Goal: Transaction & Acquisition: Obtain resource

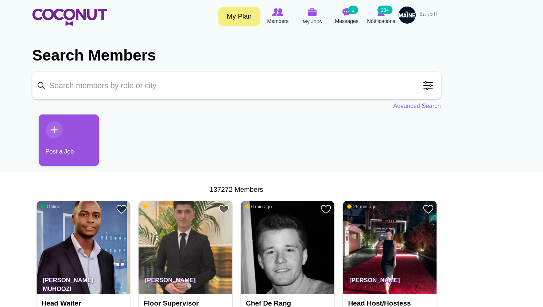
click at [242, 71] on input "Keyword" at bounding box center [272, 72] width 347 height 23
click at [430, 74] on span at bounding box center [434, 72] width 15 height 15
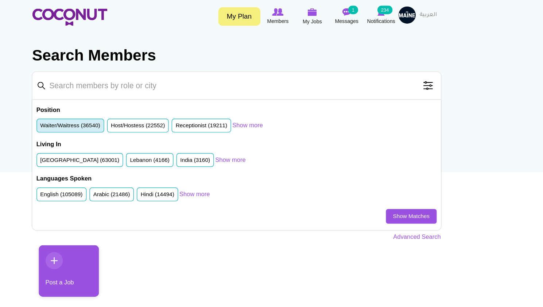
click at [141, 108] on label "Waiter/Waitress (36540)" at bounding box center [130, 106] width 51 height 7
click at [105, 108] on input "Waiter/Waitress (36540)" at bounding box center [105, 108] width 0 height 0
click at [415, 183] on link "Show Matches" at bounding box center [420, 183] width 43 height 12
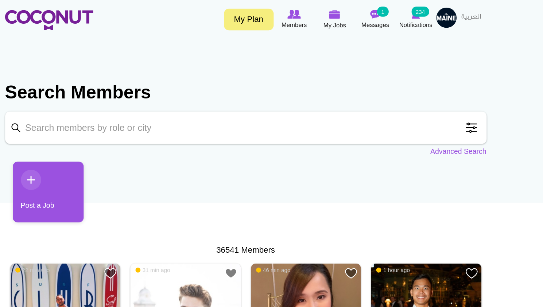
click at [436, 96] on span at bounding box center [434, 92] width 15 height 15
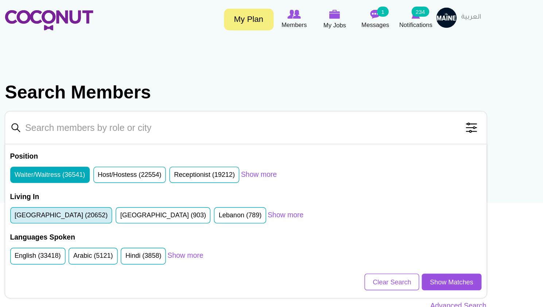
click at [134, 157] on label "United Arab Emirates (20652)" at bounding box center [138, 155] width 67 height 7
click at [105, 157] on input "United Arab Emirates (20652)" at bounding box center [105, 157] width 0 height 0
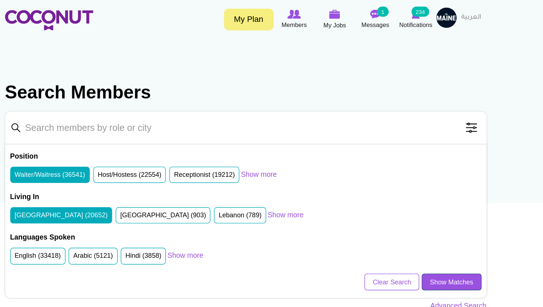
click at [405, 204] on link "Show Matches" at bounding box center [420, 203] width 43 height 12
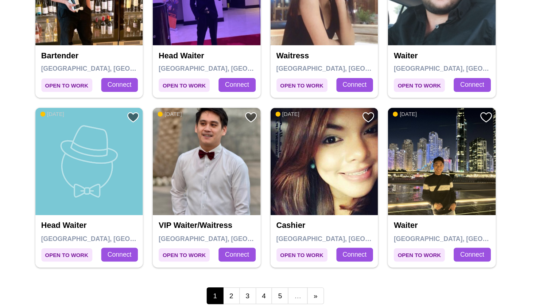
scroll to position [1159, 0]
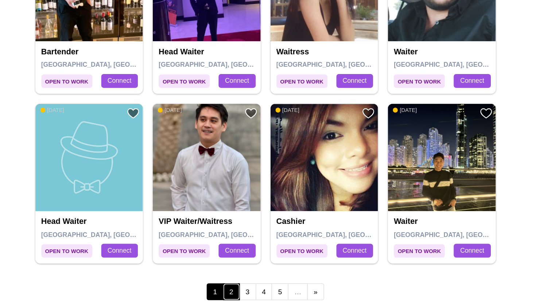
click at [247, 294] on link "2" at bounding box center [247, 296] width 12 height 12
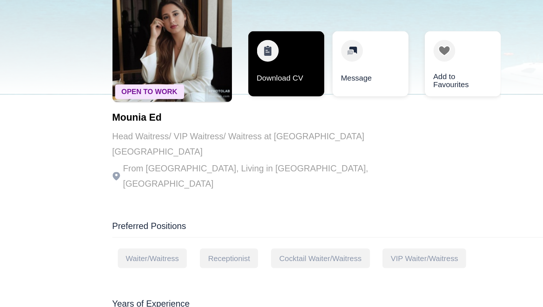
click at [215, 109] on link "Download CV" at bounding box center [215, 107] width 51 height 44
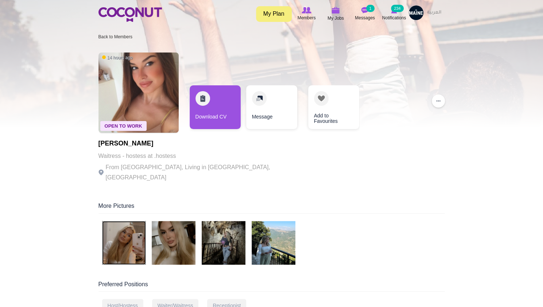
click at [132, 227] on img at bounding box center [124, 243] width 44 height 44
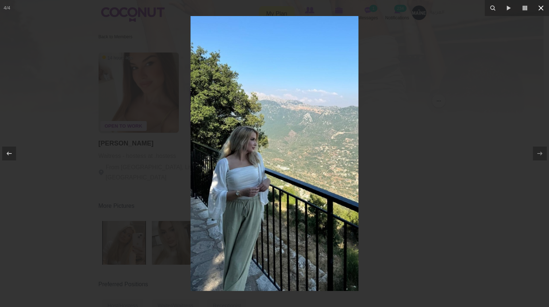
click at [542, 5] on icon at bounding box center [541, 8] width 9 height 9
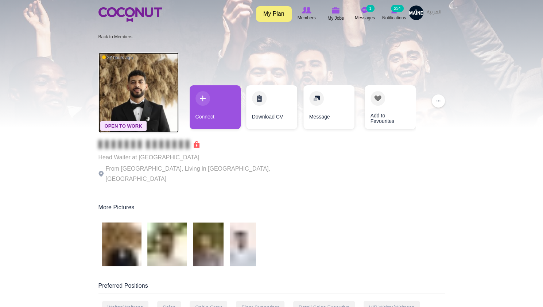
click at [134, 89] on img at bounding box center [139, 93] width 80 height 80
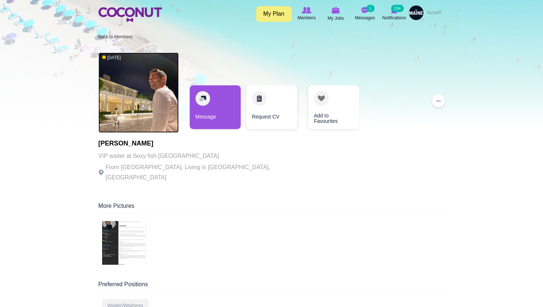
click at [152, 105] on img at bounding box center [139, 93] width 80 height 80
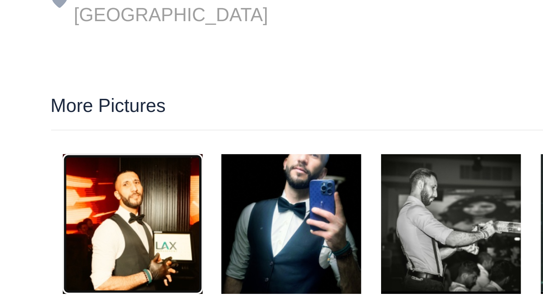
click at [139, 230] on img at bounding box center [124, 243] width 44 height 44
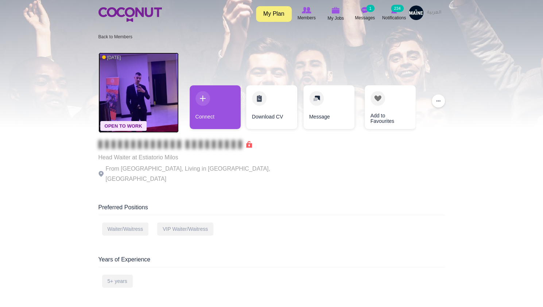
click at [149, 82] on img at bounding box center [139, 93] width 80 height 80
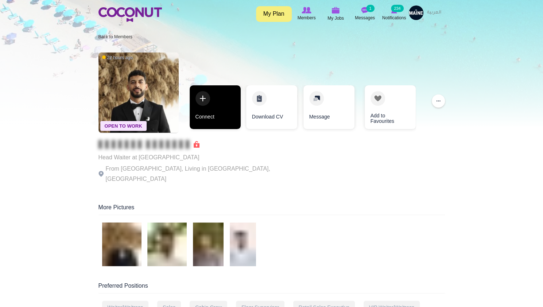
click at [208, 101] on link "Connect" at bounding box center [215, 107] width 51 height 44
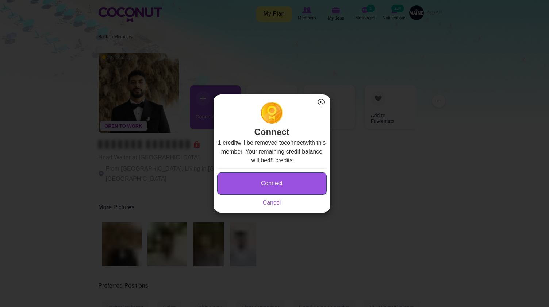
click at [272, 185] on button "Connect" at bounding box center [271, 184] width 109 height 22
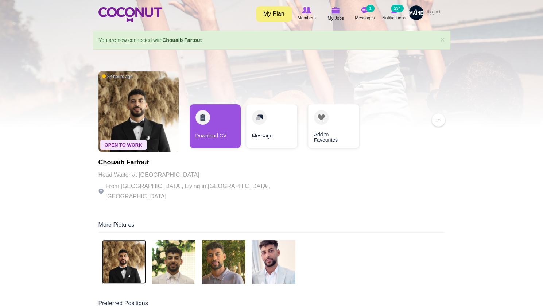
click at [118, 246] on img at bounding box center [124, 262] width 44 height 44
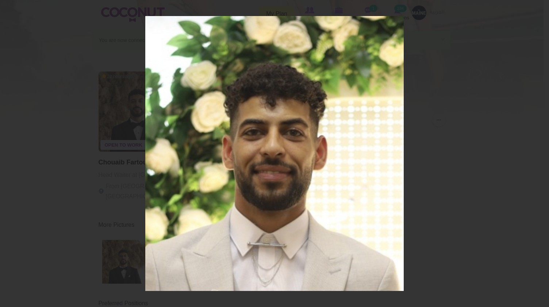
drag, startPoint x: 540, startPoint y: 7, endPoint x: 478, endPoint y: 57, distance: 79.5
click at [478, 57] on div at bounding box center [274, 153] width 549 height 307
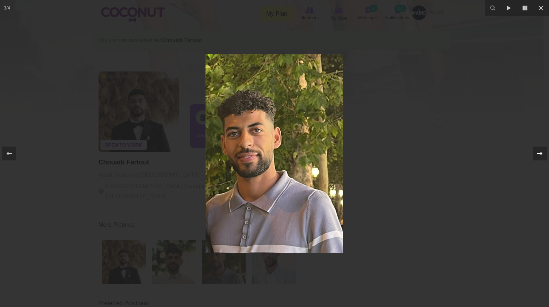
click at [542, 154] on icon at bounding box center [539, 154] width 5 height 4
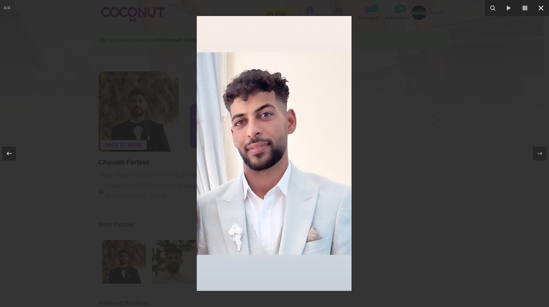
click at [541, 4] on icon at bounding box center [541, 8] width 9 height 9
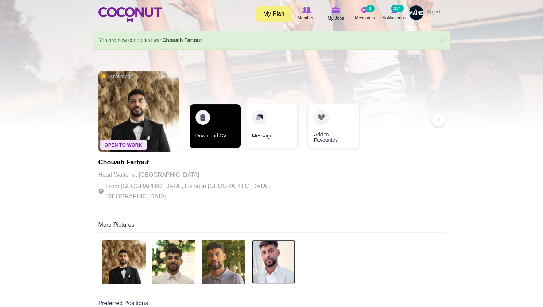
click at [218, 130] on link "Download CV" at bounding box center [215, 126] width 51 height 44
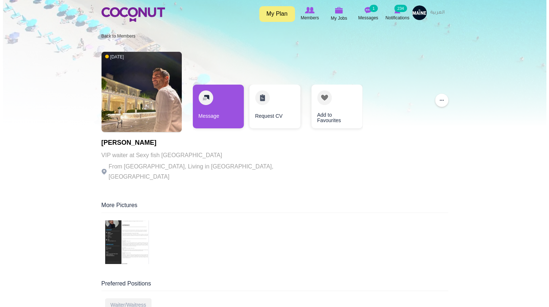
scroll to position [2, 0]
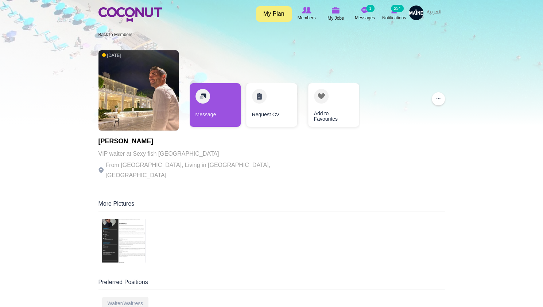
click at [211, 112] on link "Message" at bounding box center [215, 105] width 51 height 44
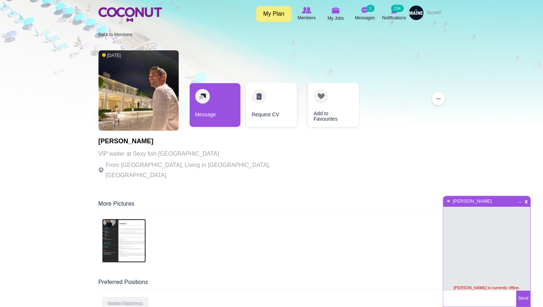
click at [136, 240] on img at bounding box center [124, 241] width 44 height 44
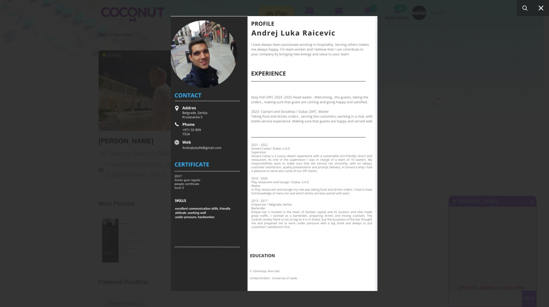
click at [542, 7] on icon at bounding box center [540, 7] width 5 height 5
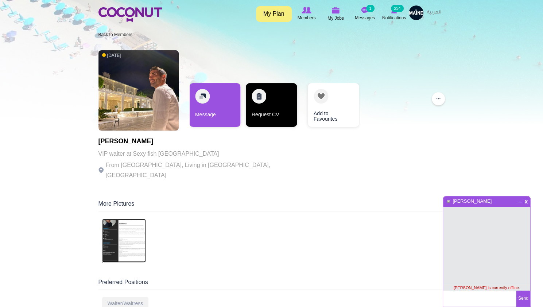
click at [273, 106] on link "Request CV" at bounding box center [271, 105] width 51 height 44
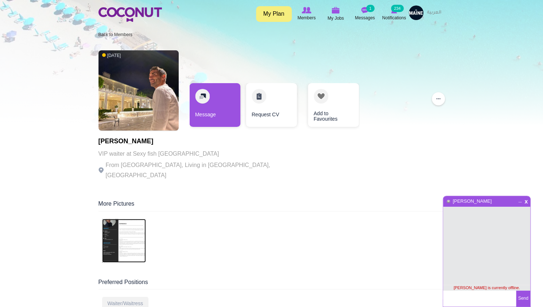
click at [127, 224] on img at bounding box center [124, 241] width 44 height 44
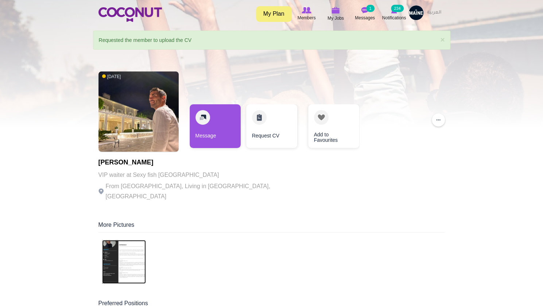
click at [121, 249] on img at bounding box center [124, 262] width 44 height 44
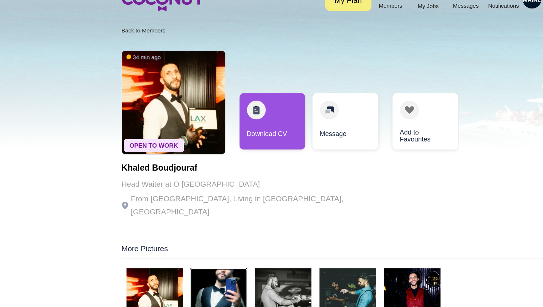
click at [165, 227] on img at bounding box center [174, 243] width 44 height 44
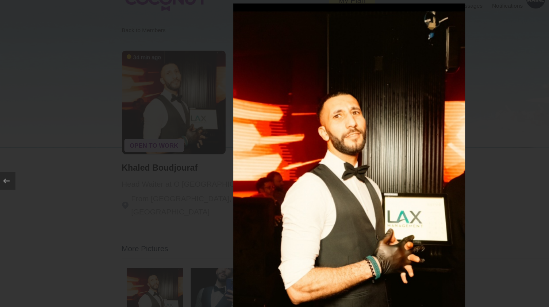
click at [61, 183] on div at bounding box center [274, 153] width 549 height 307
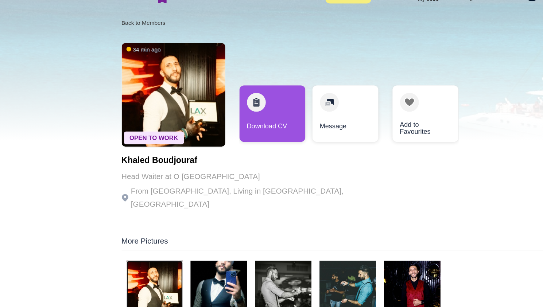
click at [124, 236] on img at bounding box center [124, 243] width 44 height 44
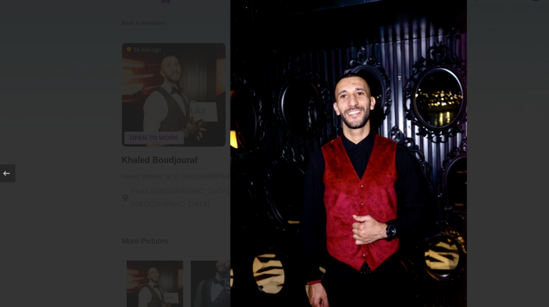
click at [67, 200] on div at bounding box center [274, 153] width 549 height 307
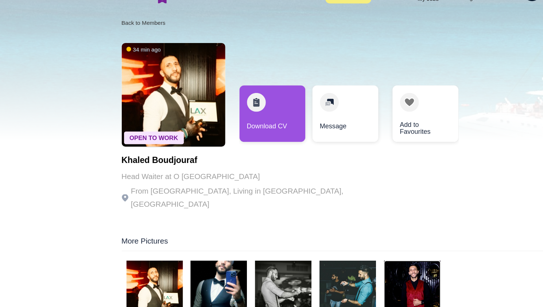
click at [214, 104] on link "Download CV" at bounding box center [215, 107] width 51 height 44
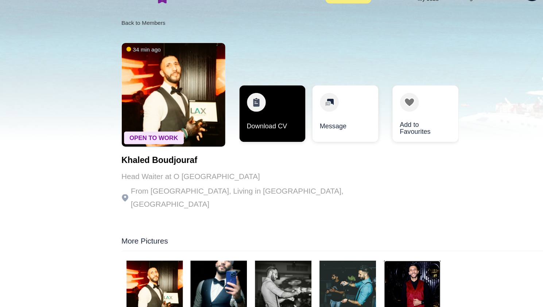
click at [212, 110] on link "Download CV" at bounding box center [215, 107] width 51 height 44
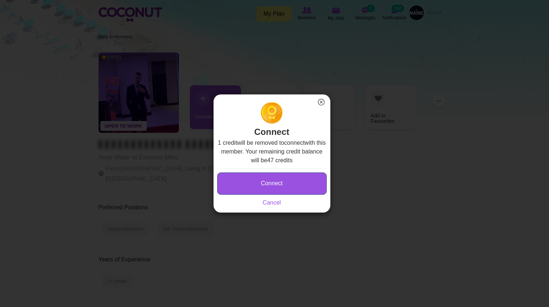
click at [262, 182] on button "Connect" at bounding box center [271, 184] width 109 height 22
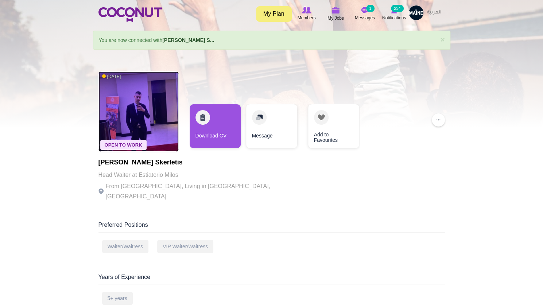
click at [130, 83] on img at bounding box center [139, 112] width 80 height 80
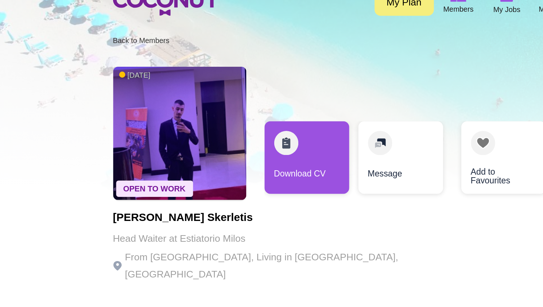
click at [221, 109] on link "Download CV" at bounding box center [215, 107] width 51 height 44
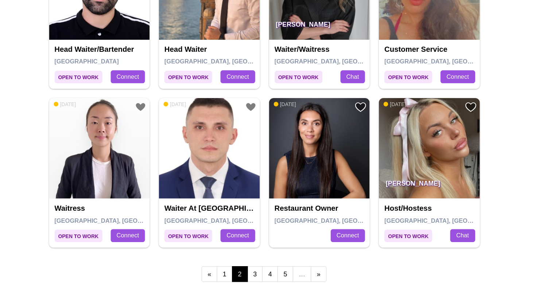
scroll to position [1175, 0]
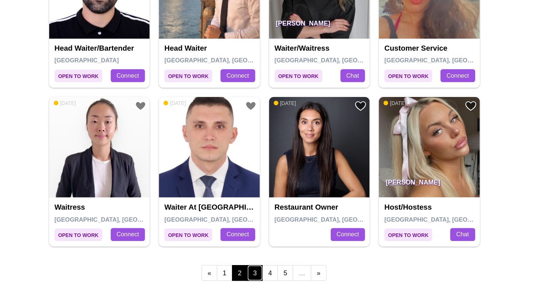
click at [264, 276] on link "3" at bounding box center [264, 280] width 12 height 12
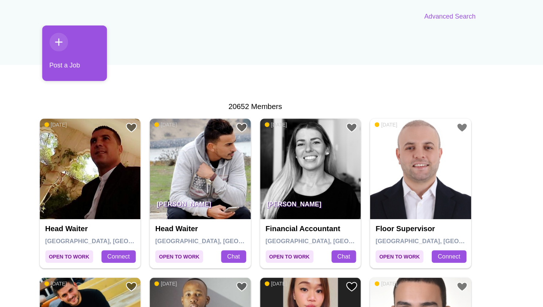
scroll to position [55, 0]
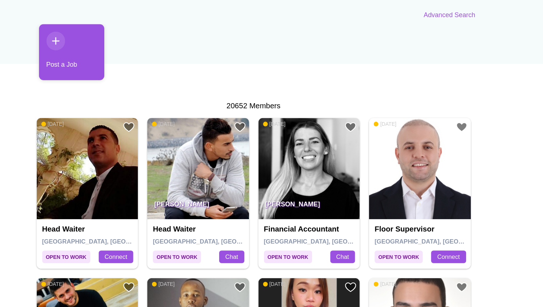
click at [234, 169] on img at bounding box center [229, 173] width 80 height 80
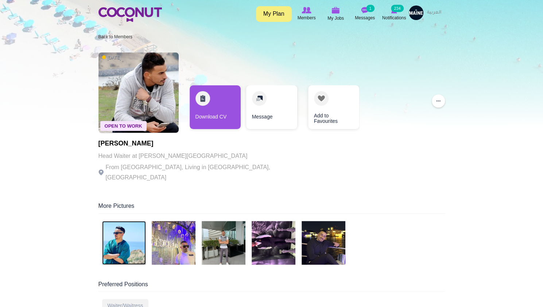
click at [126, 225] on img at bounding box center [124, 243] width 44 height 44
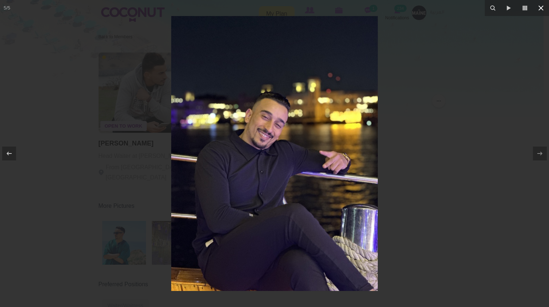
click at [541, 7] on icon at bounding box center [540, 7] width 5 height 5
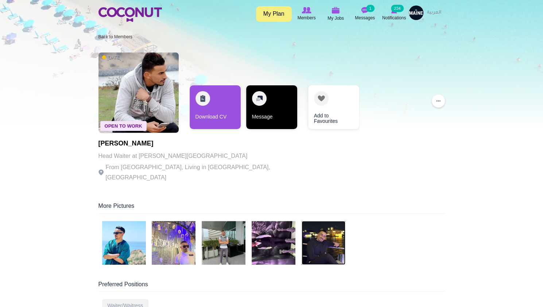
click at [262, 100] on link "Message" at bounding box center [271, 107] width 51 height 44
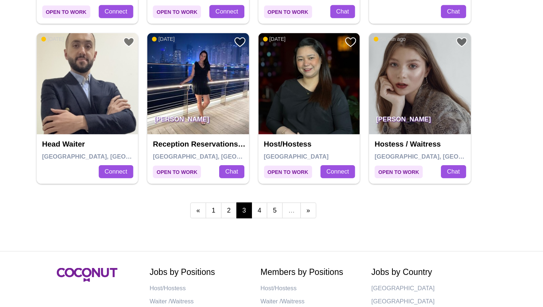
scroll to position [1226, 0]
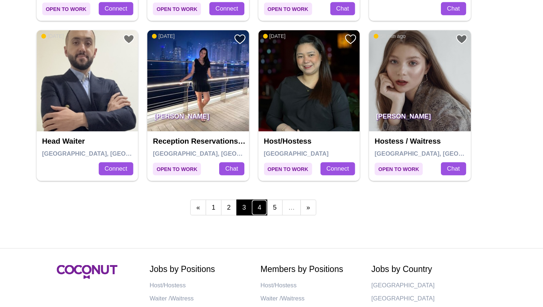
click at [278, 225] on link "4" at bounding box center [276, 229] width 12 height 12
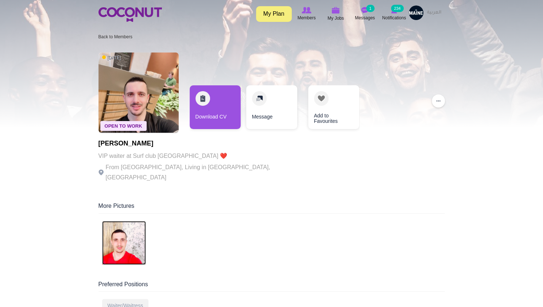
click at [132, 225] on img at bounding box center [124, 243] width 44 height 44
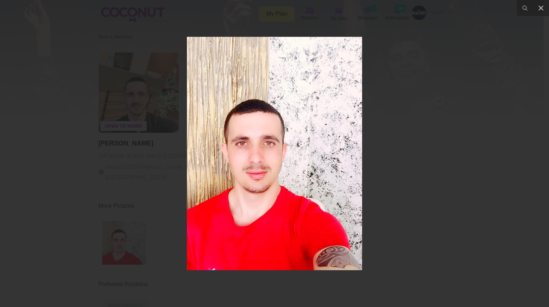
click at [80, 97] on div at bounding box center [274, 153] width 549 height 307
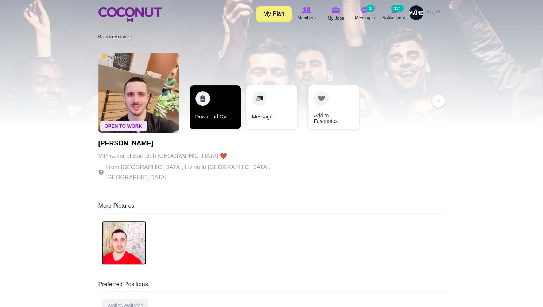
click at [213, 107] on link "Download CV" at bounding box center [215, 107] width 51 height 44
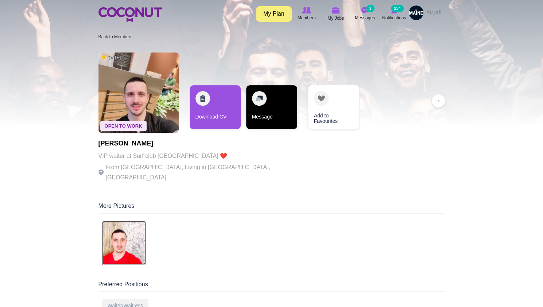
click at [264, 108] on link "Message" at bounding box center [271, 107] width 51 height 44
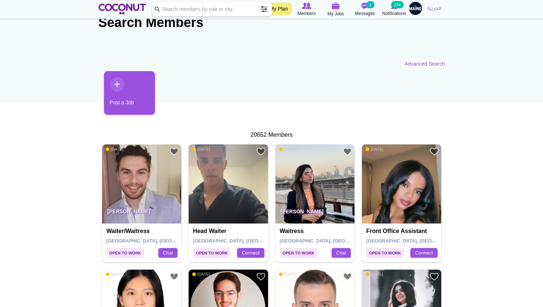
scroll to position [88, 0]
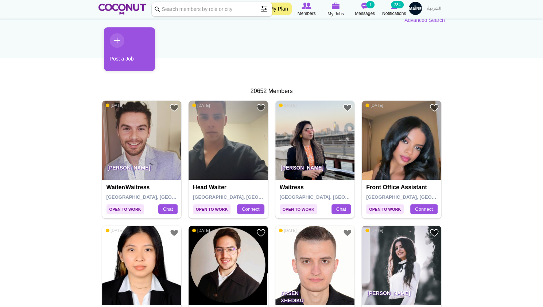
click at [128, 133] on img at bounding box center [142, 141] width 80 height 80
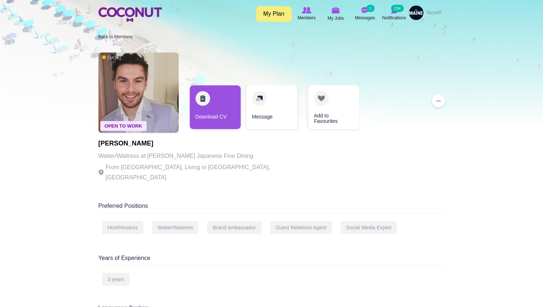
drag, startPoint x: 0, startPoint y: 0, endPoint x: 62, endPoint y: 167, distance: 177.8
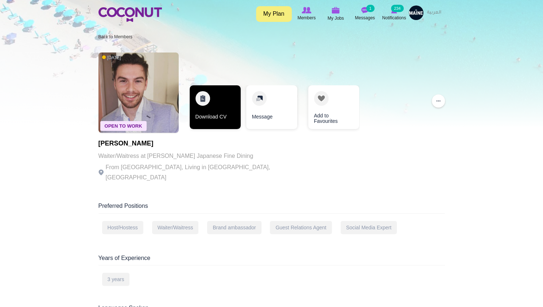
click at [212, 104] on link "Download CV" at bounding box center [215, 107] width 51 height 44
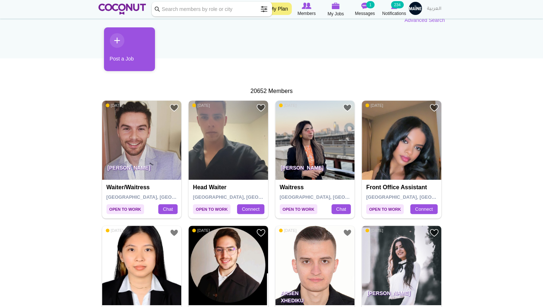
click at [226, 132] on img at bounding box center [229, 141] width 80 height 80
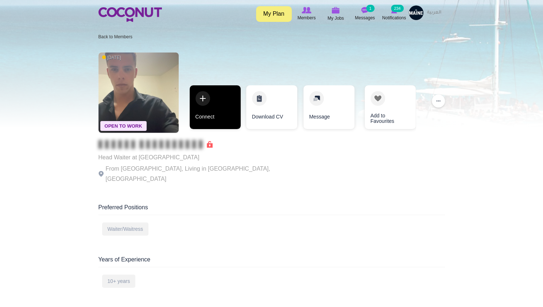
click at [212, 108] on link "Connect" at bounding box center [215, 107] width 51 height 44
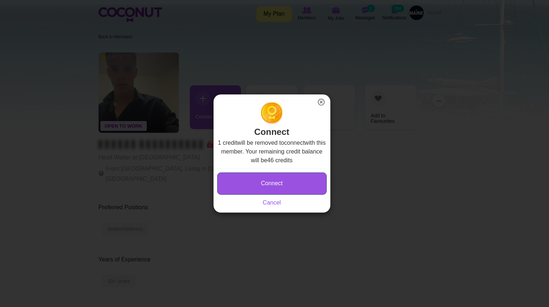
click at [253, 184] on button "Connect" at bounding box center [271, 184] width 109 height 22
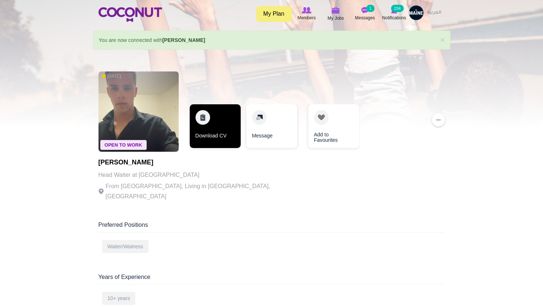
click at [218, 117] on link "Download CV" at bounding box center [215, 126] width 51 height 44
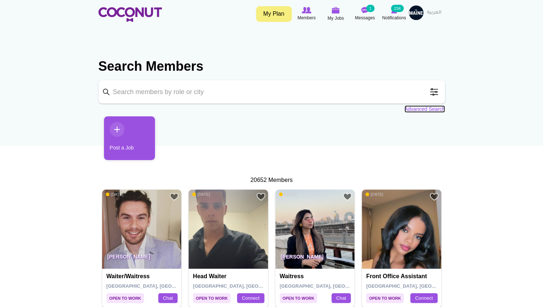
click at [425, 110] on link "Advanced Search" at bounding box center [425, 108] width 41 height 7
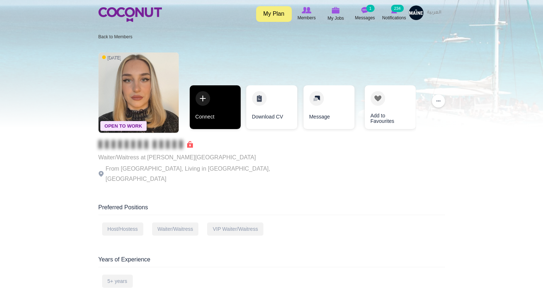
click at [212, 109] on link "Connect" at bounding box center [215, 107] width 51 height 44
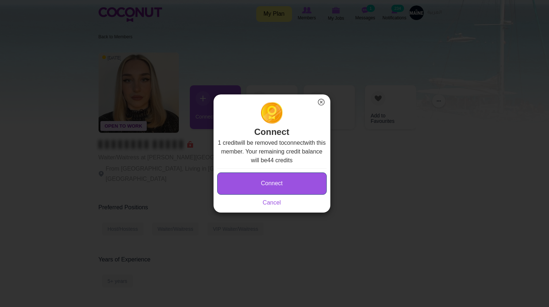
click at [274, 177] on button "Connect" at bounding box center [271, 184] width 109 height 22
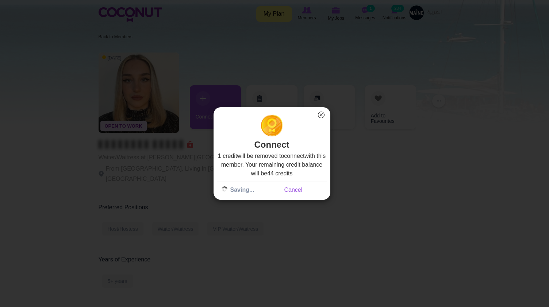
click at [274, 177] on div "1 credit will be removed to connect with this member. Your remaining credit bal…" at bounding box center [271, 173] width 109 height 43
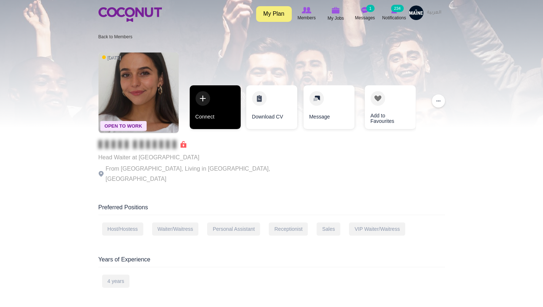
click at [213, 102] on link "Connect" at bounding box center [215, 107] width 51 height 44
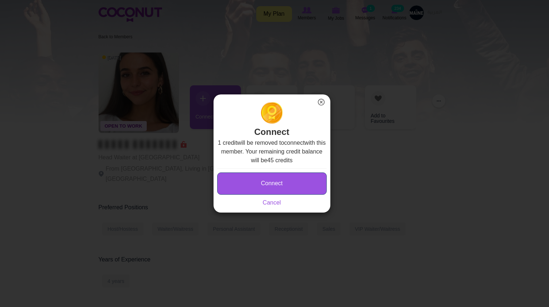
click at [282, 184] on button "Connect" at bounding box center [271, 184] width 109 height 22
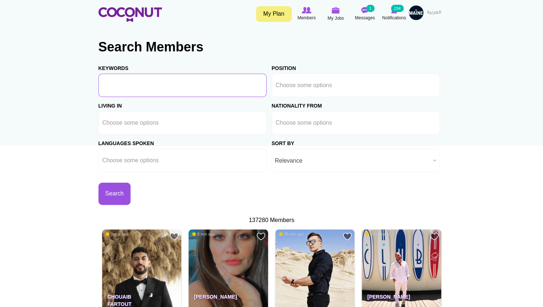
click at [160, 86] on input "Keywords" at bounding box center [183, 85] width 168 height 23
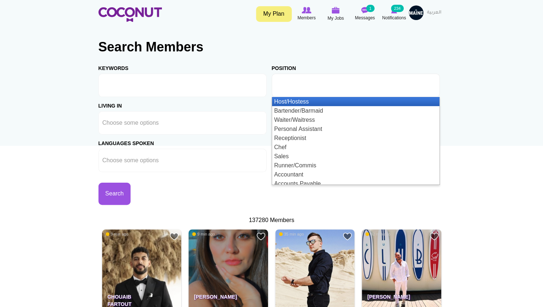
click at [297, 90] on li at bounding box center [309, 85] width 66 height 15
type input "w"
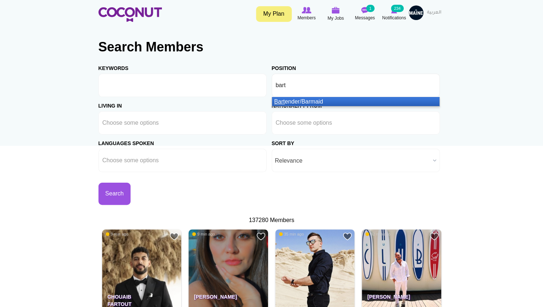
type input "bart"
click at [299, 102] on li "Bart ender/Barmaid" at bounding box center [356, 101] width 168 height 9
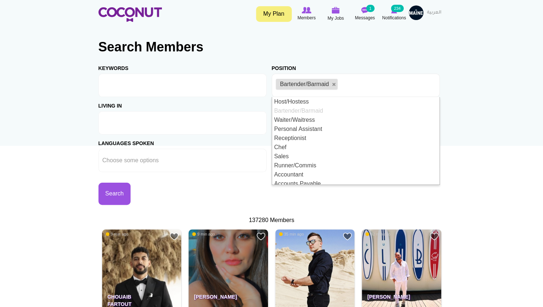
click at [177, 126] on ul at bounding box center [183, 122] width 168 height 23
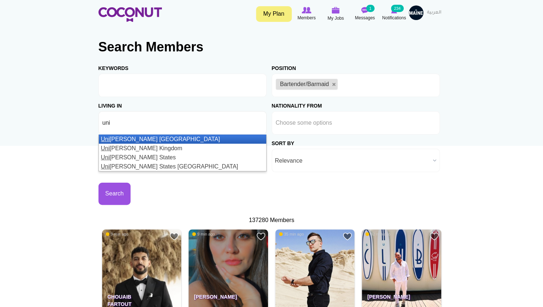
type input "uni"
click at [133, 135] on li "Uni ted Arab Emirates" at bounding box center [183, 139] width 168 height 9
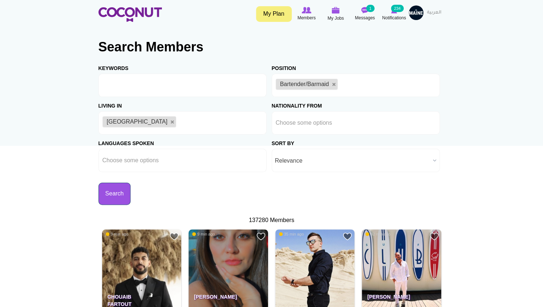
click at [110, 191] on button "Search" at bounding box center [115, 194] width 32 height 22
type button "Search"
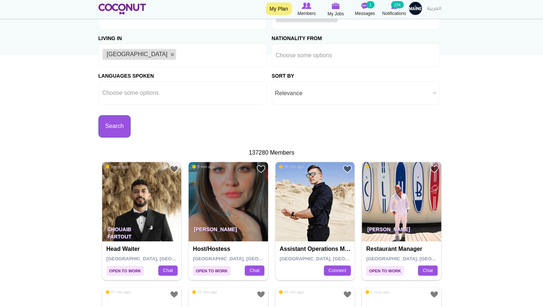
scroll to position [102, 0]
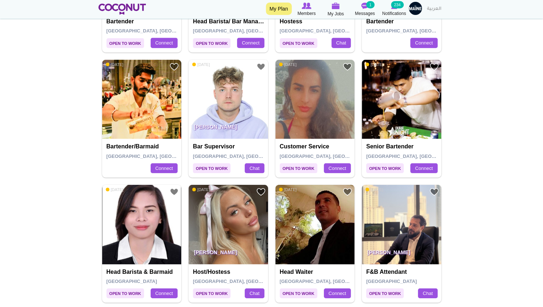
scroll to position [1299, 0]
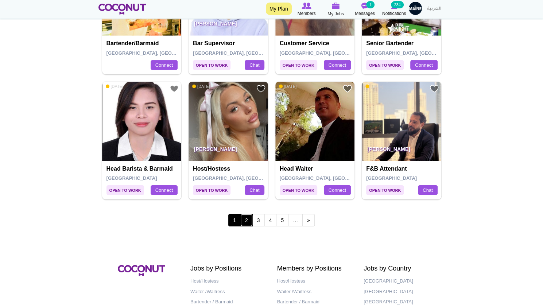
click at [250, 217] on link "2" at bounding box center [247, 220] width 12 height 12
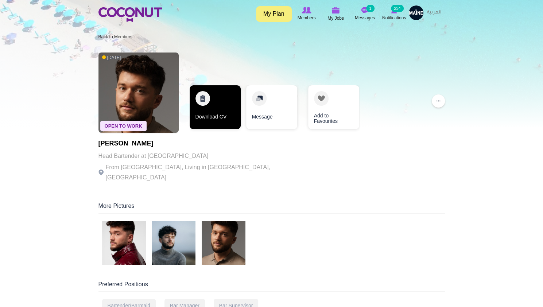
click at [215, 115] on link "Download CV" at bounding box center [215, 107] width 51 height 44
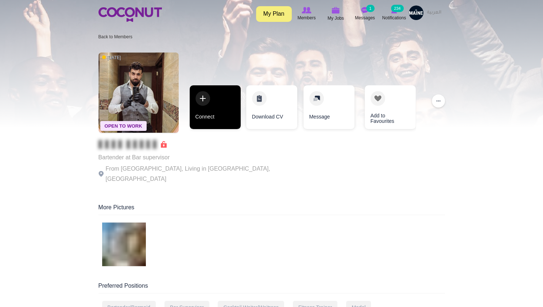
click at [207, 101] on link "Connect" at bounding box center [215, 107] width 51 height 44
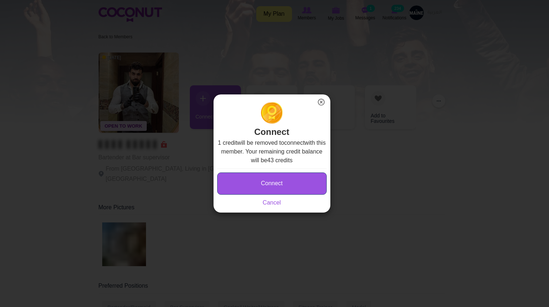
click at [262, 184] on button "Connect" at bounding box center [271, 184] width 109 height 22
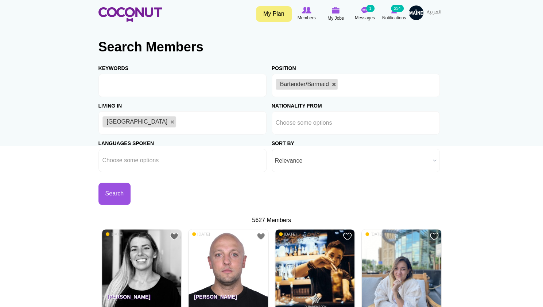
click at [334, 83] on link at bounding box center [334, 84] width 4 height 4
type input "Choose some options"
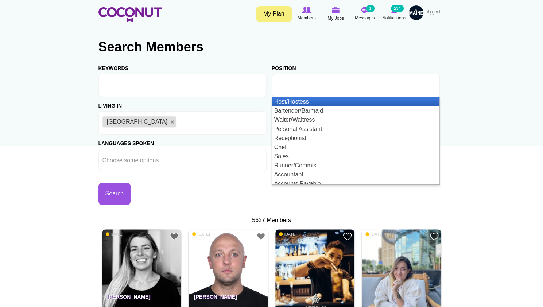
click at [299, 88] on input "text" at bounding box center [309, 85] width 66 height 7
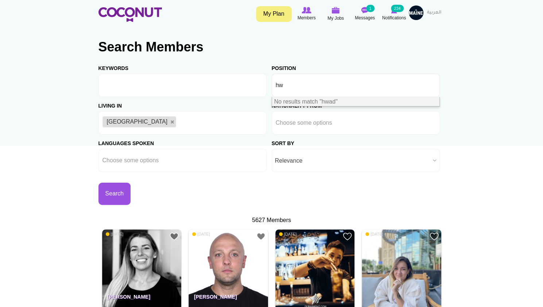
type input "h"
drag, startPoint x: 296, startPoint y: 87, endPoint x: 77, endPoint y: 238, distance: 265.2
type input "Choose some options"
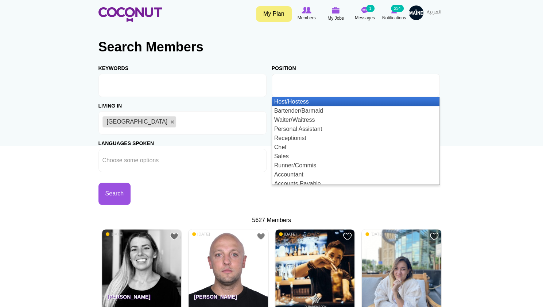
click at [296, 80] on li at bounding box center [309, 85] width 66 height 15
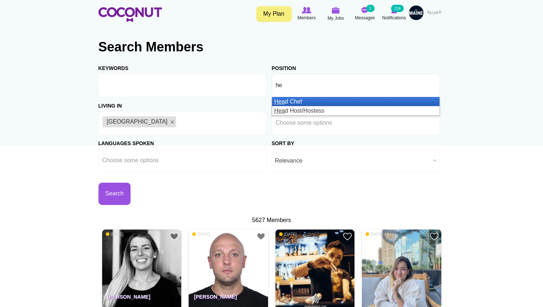
type input "h"
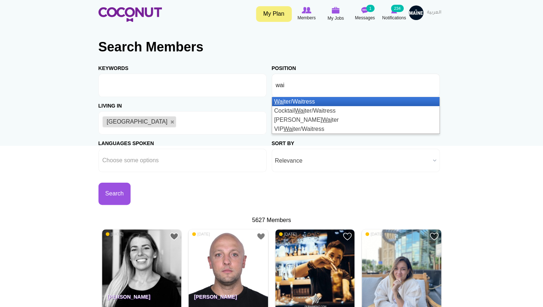
type input "wai"
click at [295, 101] on li "Wai ter/Waitress" at bounding box center [356, 101] width 168 height 9
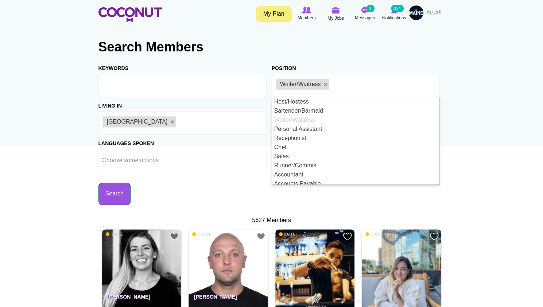
click at [117, 197] on button "Search" at bounding box center [115, 194] width 32 height 22
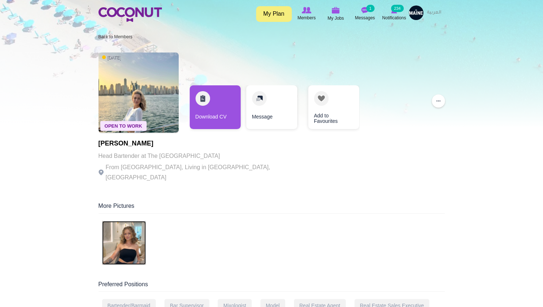
click at [124, 233] on img at bounding box center [124, 243] width 44 height 44
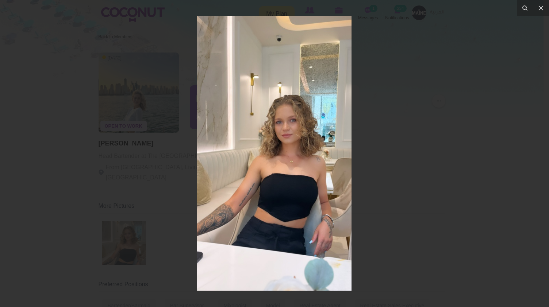
click at [72, 111] on div at bounding box center [274, 153] width 549 height 307
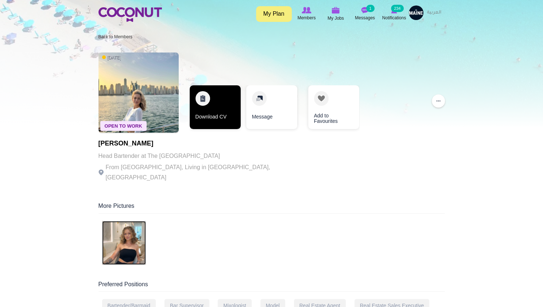
click at [211, 109] on link "Download CV" at bounding box center [215, 107] width 51 height 44
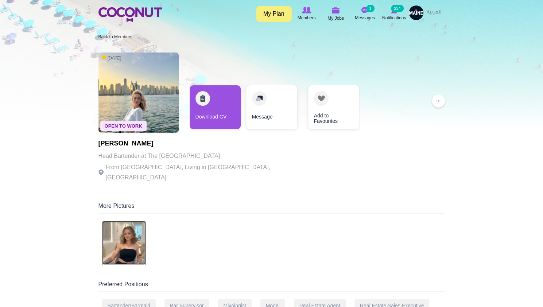
click at [127, 226] on img at bounding box center [124, 243] width 44 height 44
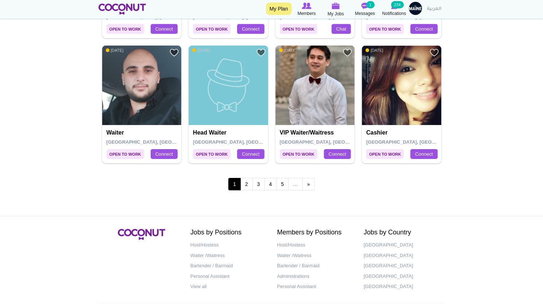
scroll to position [1359, 0]
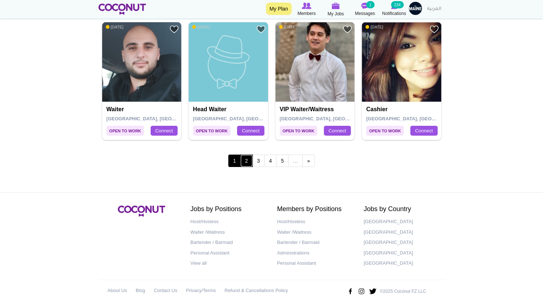
click at [246, 158] on link "2" at bounding box center [247, 161] width 12 height 12
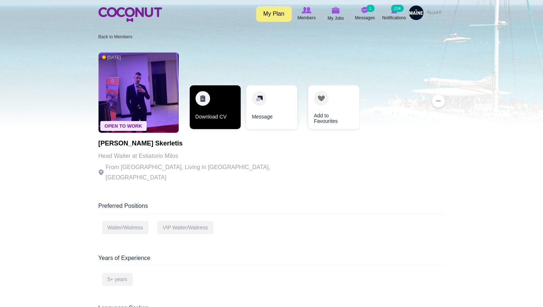
click at [207, 107] on link "Download CV" at bounding box center [215, 107] width 51 height 44
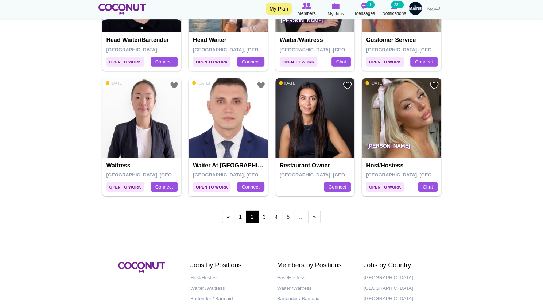
scroll to position [1305, 0]
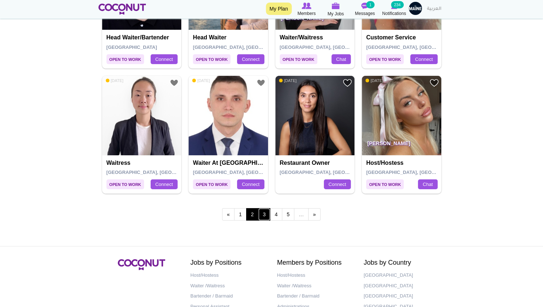
click at [265, 211] on link "3" at bounding box center [264, 214] width 12 height 12
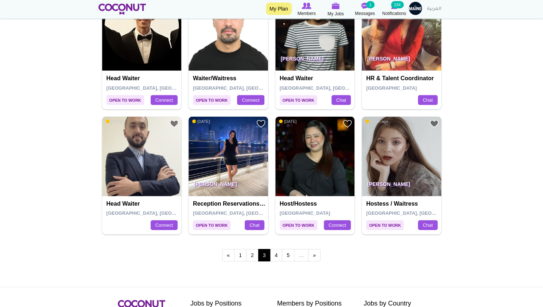
scroll to position [1270, 0]
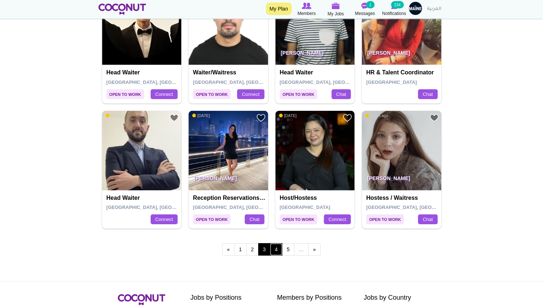
click at [275, 247] on link "4" at bounding box center [276, 249] width 12 height 12
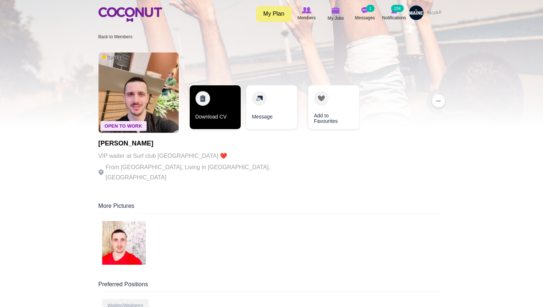
click at [211, 115] on link "Download CV" at bounding box center [215, 107] width 51 height 44
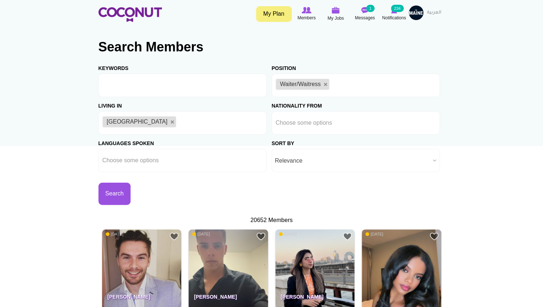
click at [161, 148] on div "Languages Spoken Abkhazian Afar Afrikaans Akan Albanian Amharic Arabic Armenian…" at bounding box center [185, 154] width 173 height 38
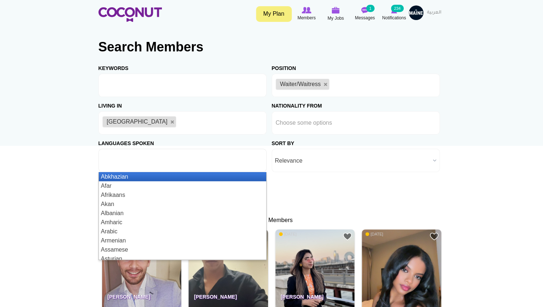
click at [151, 164] on input "text" at bounding box center [136, 160] width 66 height 7
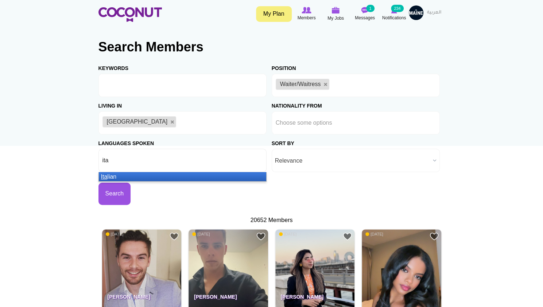
type input "ita"
click at [129, 176] on li "Ita lian" at bounding box center [183, 176] width 168 height 9
type input "spa"
click at [147, 178] on li "Spa nish" at bounding box center [183, 176] width 168 height 9
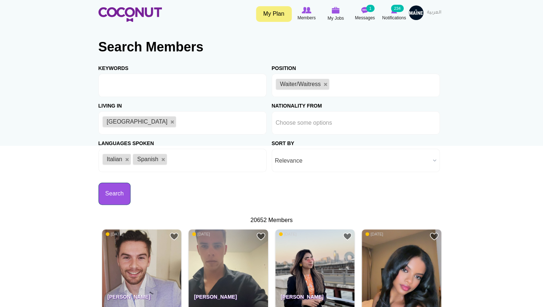
click at [114, 197] on button "Search" at bounding box center [115, 194] width 32 height 22
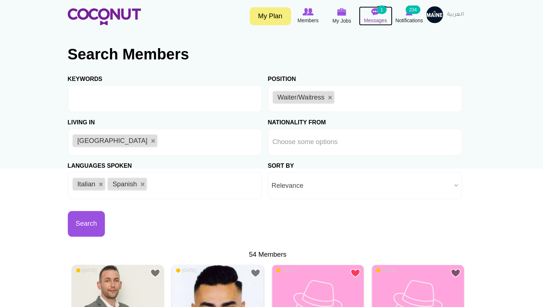
click at [365, 15] on span "Messages" at bounding box center [365, 17] width 20 height 7
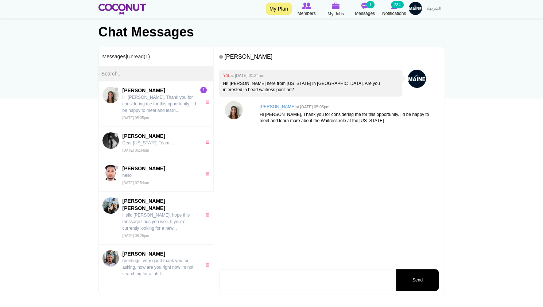
scroll to position [49, 0]
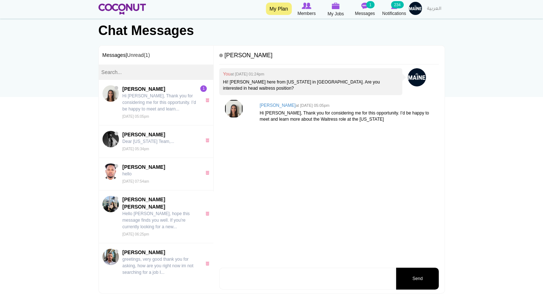
click at [234, 103] on img at bounding box center [234, 109] width 18 height 18
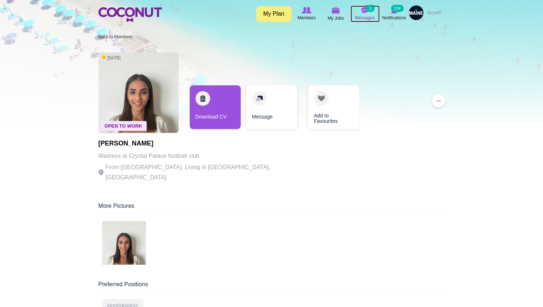
click at [368, 13] on img at bounding box center [365, 10] width 7 height 7
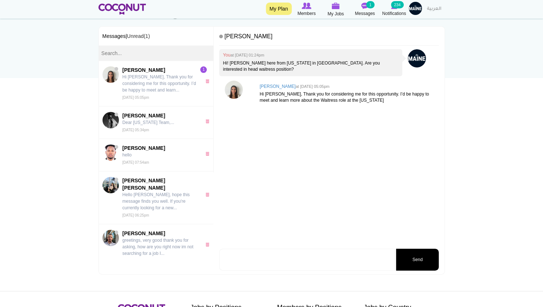
scroll to position [90, 0]
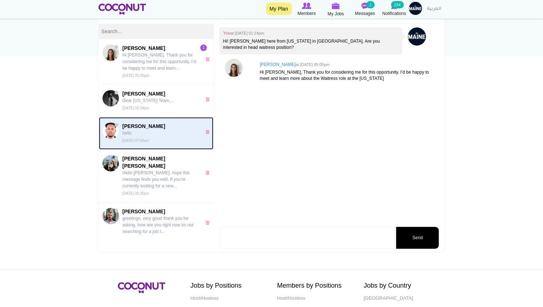
click at [161, 127] on span "Bernard Blankson" at bounding box center [160, 126] width 75 height 7
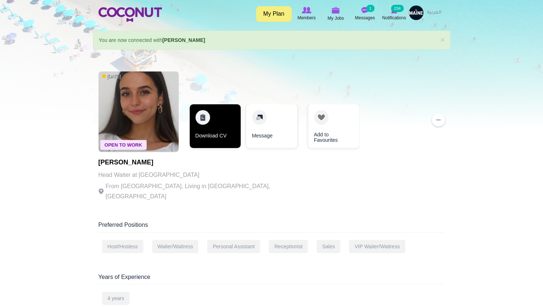
click at [234, 127] on link "Download CV" at bounding box center [215, 126] width 51 height 44
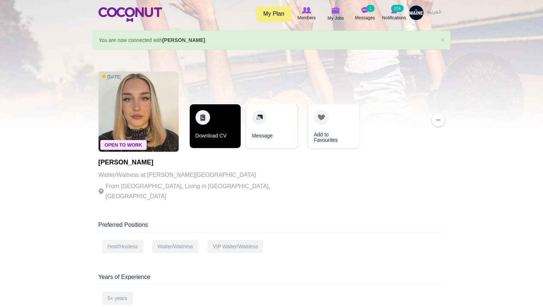
click at [222, 128] on link "Download CV" at bounding box center [215, 126] width 51 height 44
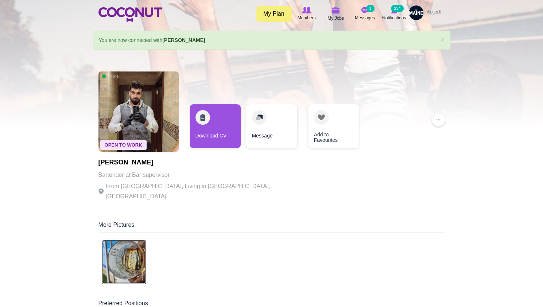
click at [134, 243] on img at bounding box center [124, 262] width 44 height 44
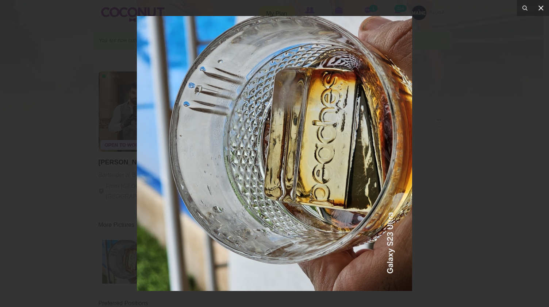
click at [540, 7] on icon at bounding box center [540, 7] width 5 height 5
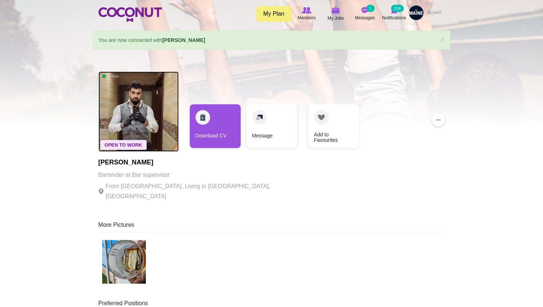
click at [146, 96] on img at bounding box center [139, 112] width 80 height 80
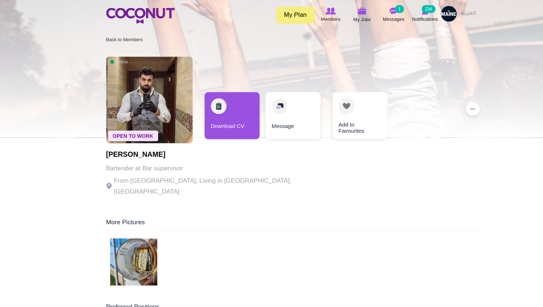
scroll to position [2, 0]
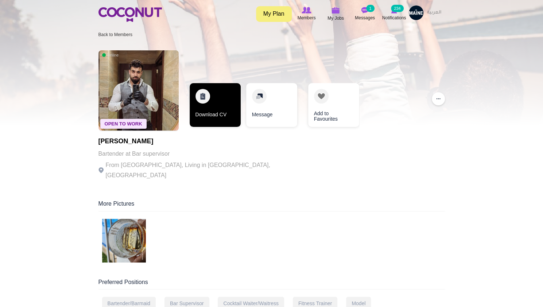
click at [225, 103] on link "Download CV" at bounding box center [215, 105] width 51 height 44
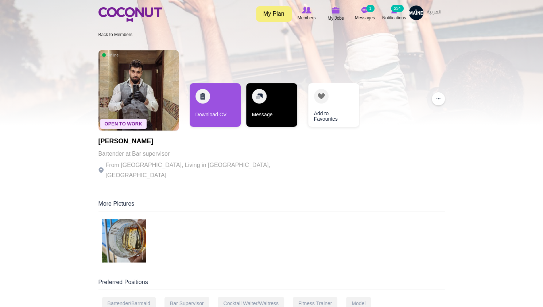
click at [264, 97] on link "Message" at bounding box center [271, 105] width 51 height 44
